Goal: Task Accomplishment & Management: Use online tool/utility

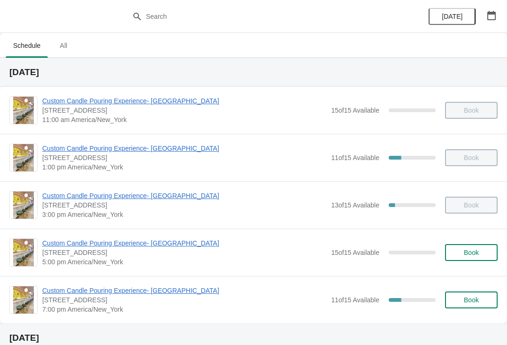
click at [132, 293] on span "Custom Candle Pouring Experience- [GEOGRAPHIC_DATA]" at bounding box center [184, 290] width 284 height 9
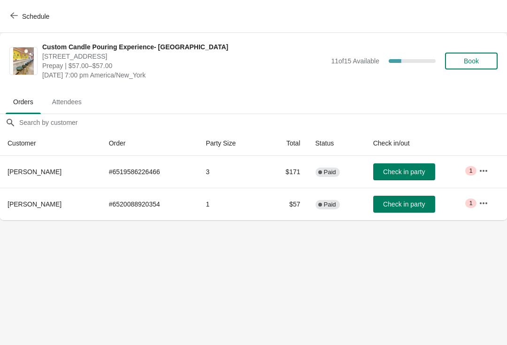
click at [482, 171] on icon "button" at bounding box center [483, 170] width 9 height 9
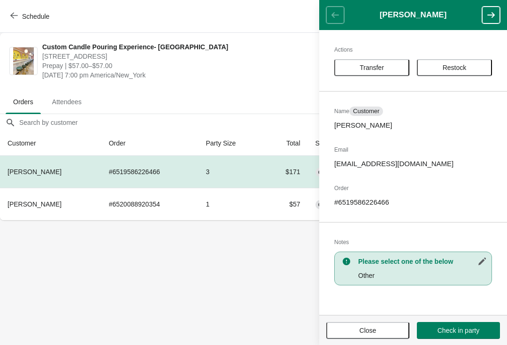
click at [472, 70] on span "Restock" at bounding box center [455, 68] width 58 height 8
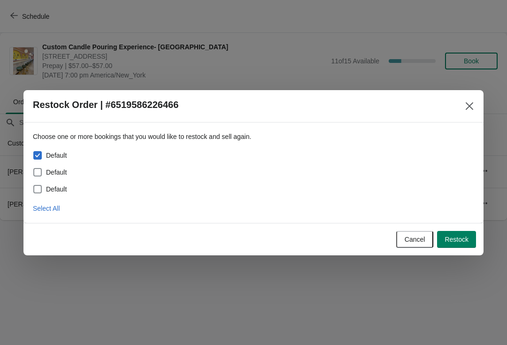
click at [74, 169] on div "Default" at bounding box center [254, 172] width 442 height 13
click at [52, 171] on span "Default" at bounding box center [56, 172] width 21 height 9
click at [34, 169] on input "Default" at bounding box center [33, 168] width 0 height 0
checkbox input "true"
click at [53, 187] on span "Default" at bounding box center [56, 189] width 21 height 9
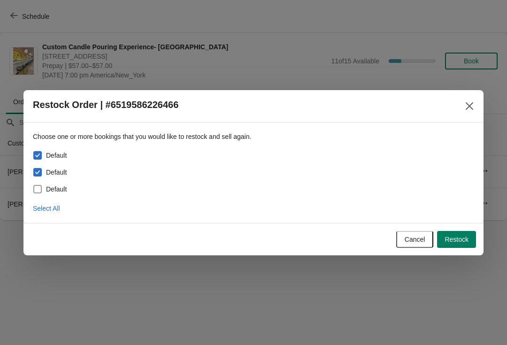
click at [34, 186] on input "Default" at bounding box center [33, 185] width 0 height 0
checkbox input "true"
click at [455, 232] on button "Restock" at bounding box center [456, 239] width 39 height 17
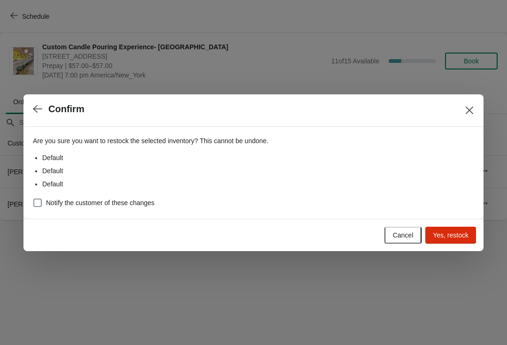
click at [452, 232] on span "Yes, restock" at bounding box center [451, 236] width 36 height 8
click at [40, 200] on span at bounding box center [37, 203] width 8 height 8
click at [34, 199] on input "Notify the customer of these changes" at bounding box center [33, 199] width 0 height 0
checkbox input "true"
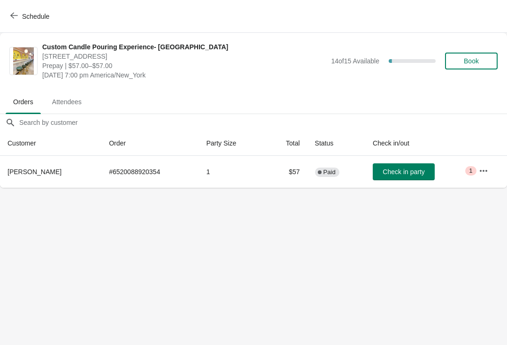
click at [482, 174] on icon "button" at bounding box center [483, 170] width 9 height 9
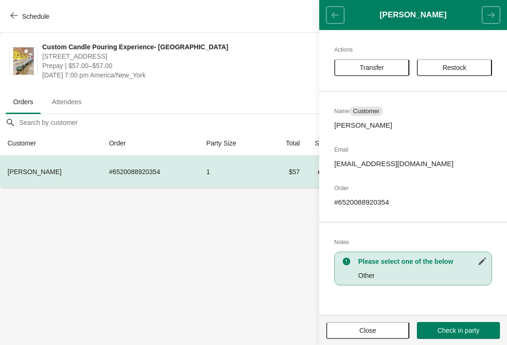
click at [463, 62] on button "Restock" at bounding box center [454, 67] width 75 height 17
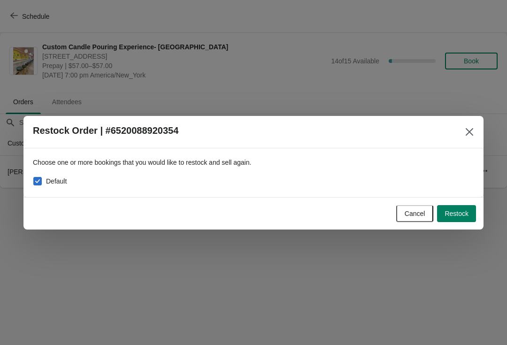
click at [448, 214] on span "Restock" at bounding box center [457, 214] width 24 height 8
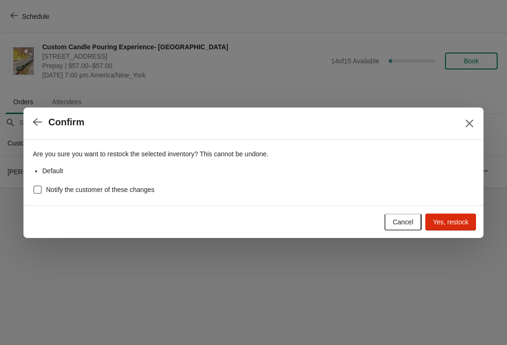
click at [89, 188] on span "Notify the customer of these changes" at bounding box center [100, 189] width 109 height 9
click at [34, 186] on input "Notify the customer of these changes" at bounding box center [33, 186] width 0 height 0
checkbox input "true"
click at [464, 216] on button "Yes, restock" at bounding box center [451, 222] width 51 height 17
